Goal: Task Accomplishment & Management: Manage account settings

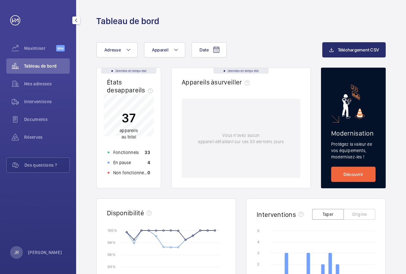
drag, startPoint x: 44, startPoint y: 102, endPoint x: 71, endPoint y: 104, distance: 27.6
click at [44, 102] on font "Interventions" at bounding box center [38, 101] width 28 height 5
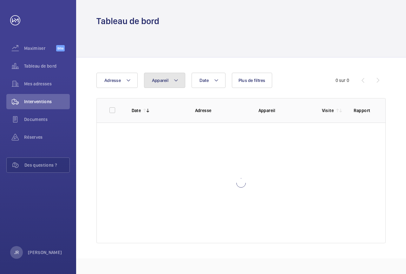
click at [162, 83] on button "Appareil" at bounding box center [164, 80] width 41 height 15
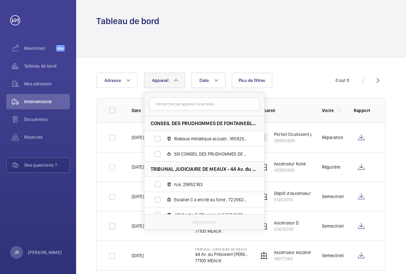
click at [191, 53] on div at bounding box center [240, 42] width 289 height 30
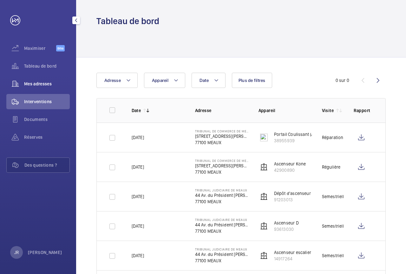
click at [48, 82] on font "Mes adresses" at bounding box center [38, 83] width 28 height 5
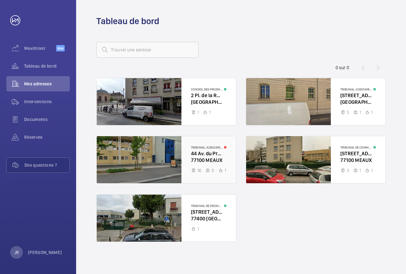
click at [158, 152] on div at bounding box center [166, 159] width 139 height 47
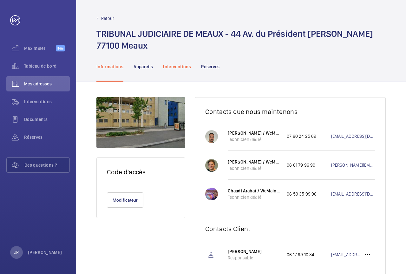
click at [179, 67] on font "Interventions" at bounding box center [177, 66] width 28 height 5
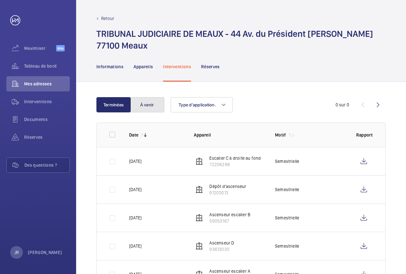
click at [156, 105] on button "À venir" at bounding box center [147, 104] width 34 height 15
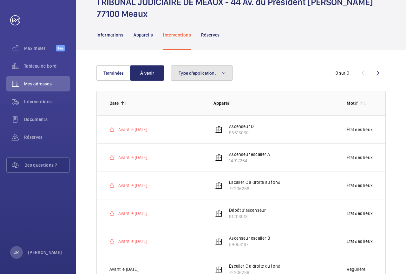
click at [212, 75] on button "Type d'application." at bounding box center [202, 72] width 62 height 15
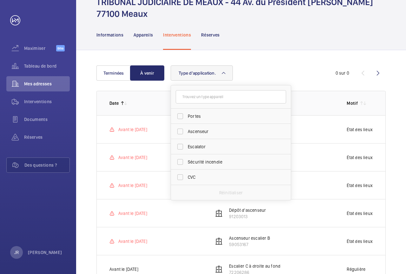
scroll to position [32, 0]
click at [193, 162] on span "Sécurité incendie" at bounding box center [231, 161] width 87 height 6
click at [186, 162] on input "Sécurité incendie" at bounding box center [180, 161] width 13 height 13
checkbox input "true"
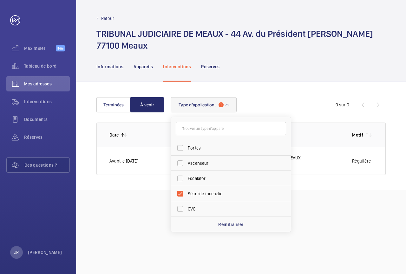
click at [144, 207] on div "Retour TRIBUNAL JUDICIAIRE DE MEAUX - 44 Av. du Président [PERSON_NAME] 77100 M…" at bounding box center [241, 137] width 330 height 274
